Goal: Information Seeking & Learning: Learn about a topic

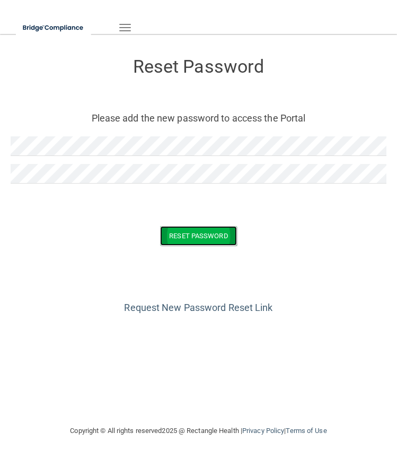
click at [186, 234] on button "Reset Password" at bounding box center [198, 236] width 76 height 20
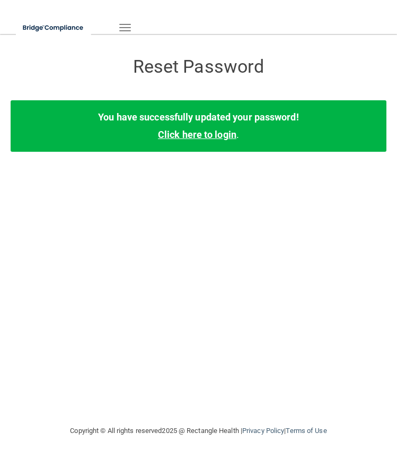
click at [181, 137] on link "Click here to login" at bounding box center [197, 134] width 79 height 11
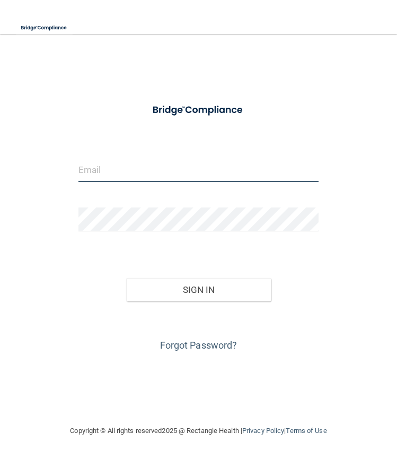
click at [139, 164] on input "email" at bounding box center [199, 170] width 241 height 24
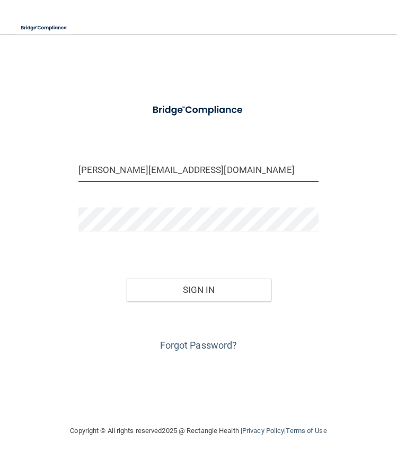
type input "[PERSON_NAME][EMAIL_ADDRESS][DOMAIN_NAME]"
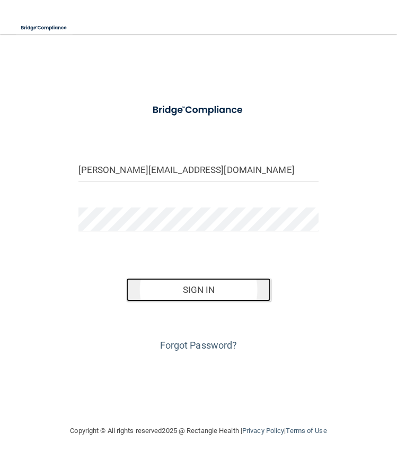
click at [158, 292] on button "Sign In" at bounding box center [198, 289] width 144 height 23
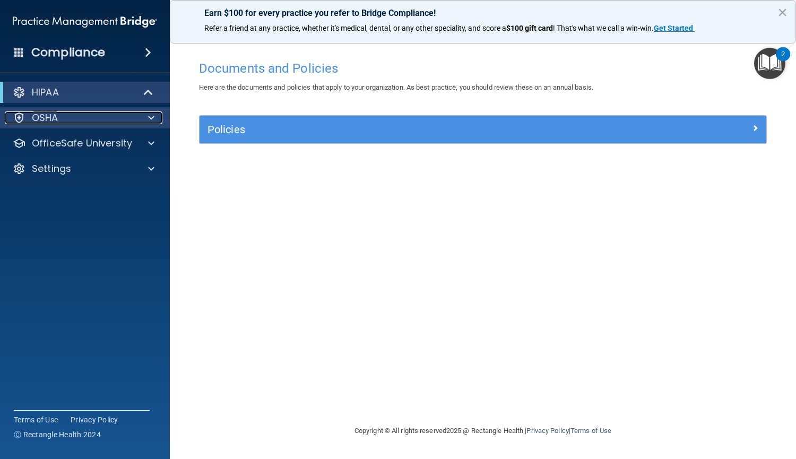
click at [107, 120] on div "OSHA" at bounding box center [71, 117] width 132 height 13
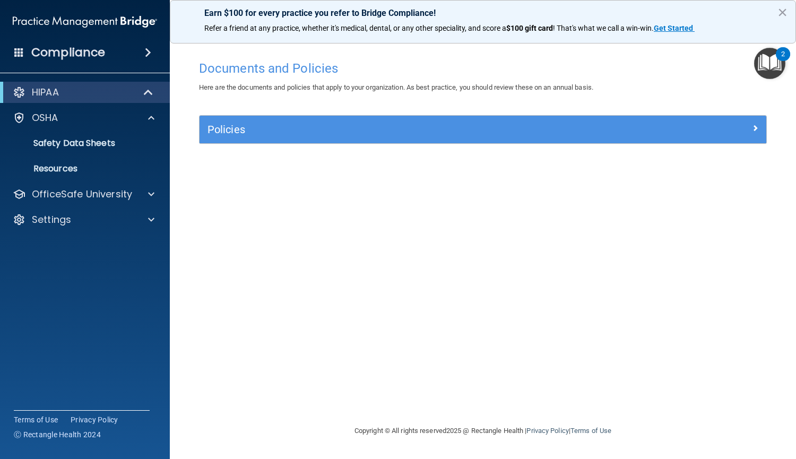
click at [123, 99] on div "HIPAA" at bounding box center [85, 92] width 170 height 21
click at [397, 73] on img "Open Resource Center, 2 new notifications" at bounding box center [769, 63] width 31 height 31
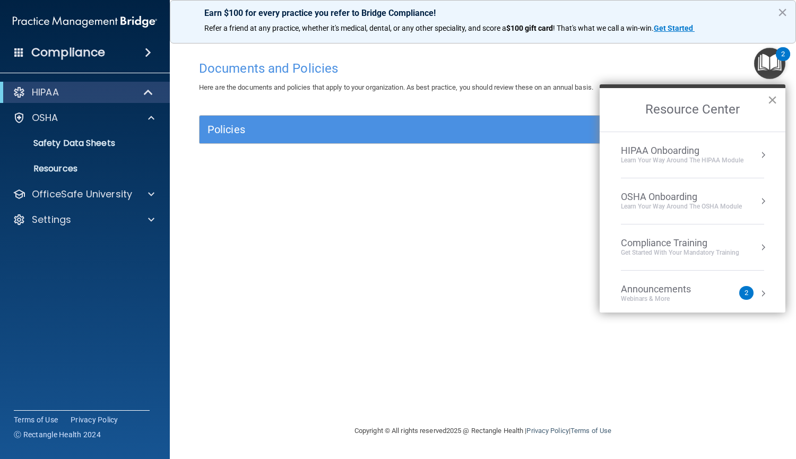
click at [397, 99] on button "×" at bounding box center [772, 99] width 10 height 17
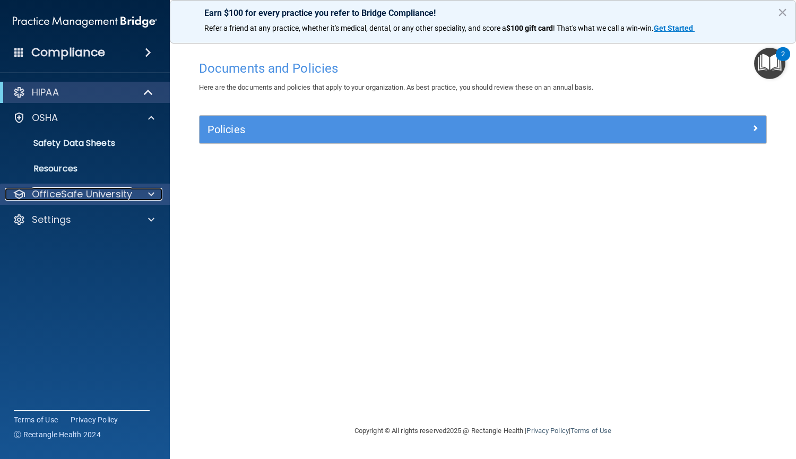
click at [151, 196] on span at bounding box center [151, 194] width 6 height 13
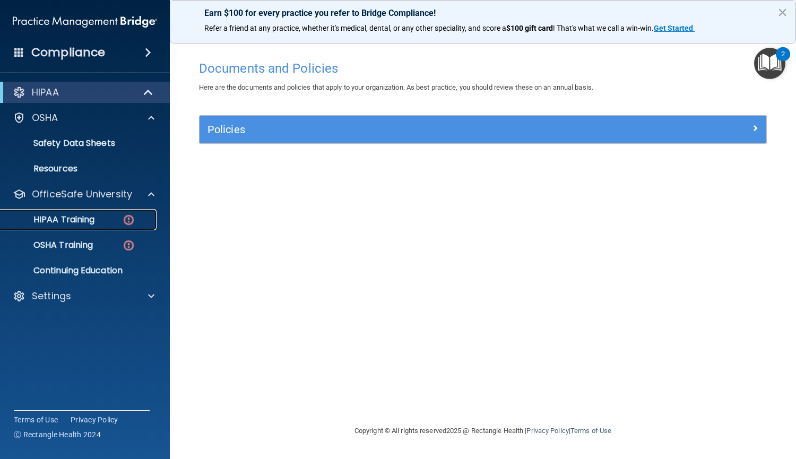
click at [65, 224] on p "HIPAA Training" at bounding box center [51, 219] width 88 height 11
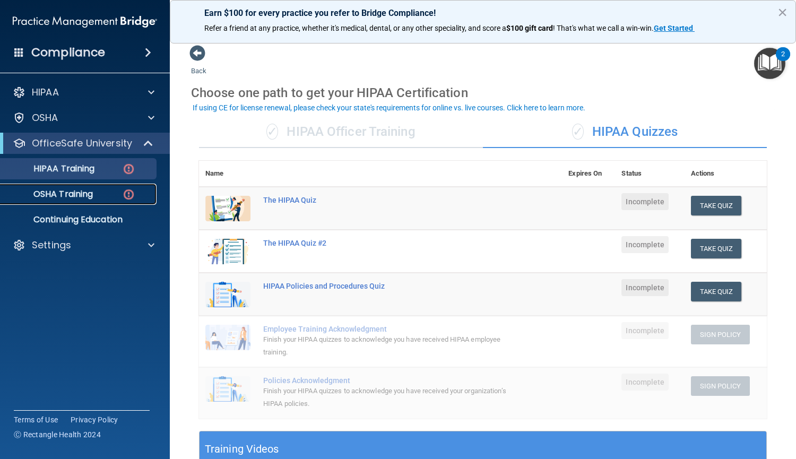
click at [53, 191] on p "OSHA Training" at bounding box center [50, 194] width 86 height 11
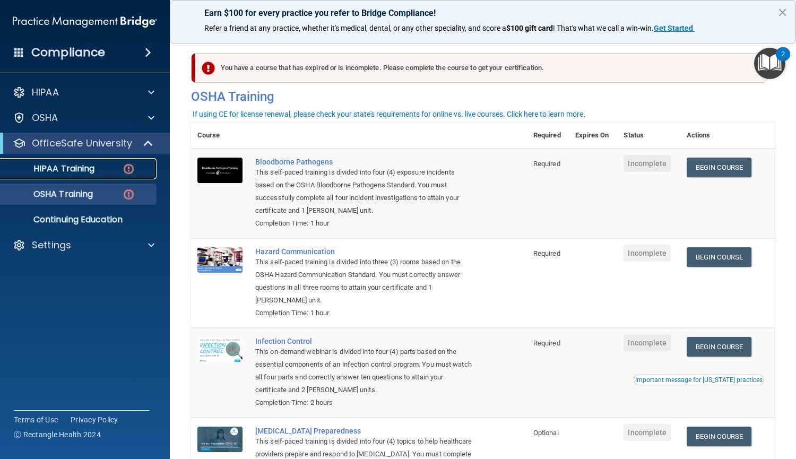
click at [54, 167] on p "HIPAA Training" at bounding box center [51, 168] width 88 height 11
